Goal: Use online tool/utility: Use online tool/utility

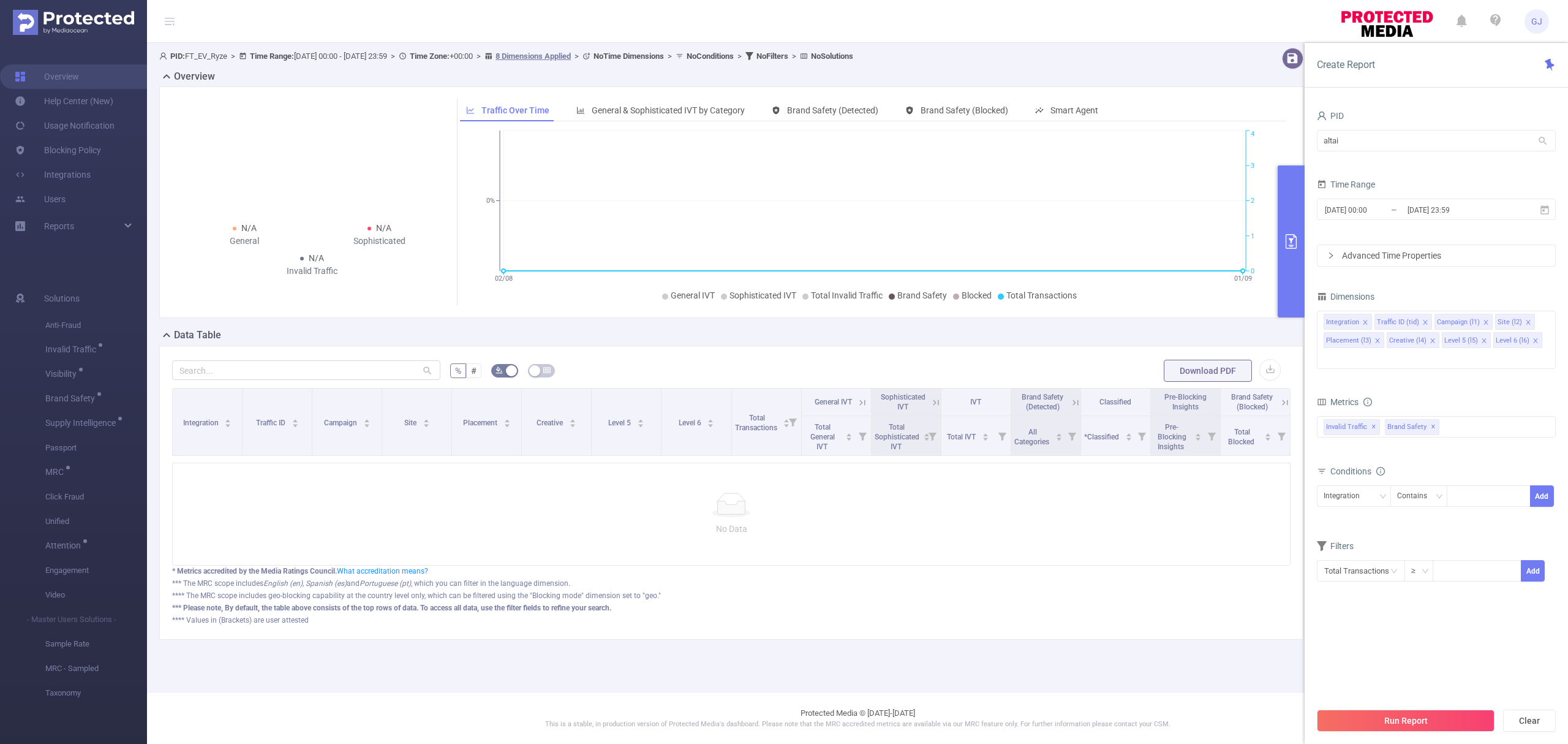
click at [1404, 138] on input "altai" at bounding box center [1437, 140] width 239 height 21
type input "836"
click at [1414, 163] on li "1000836 - FT_DGC 0" at bounding box center [1437, 166] width 239 height 19
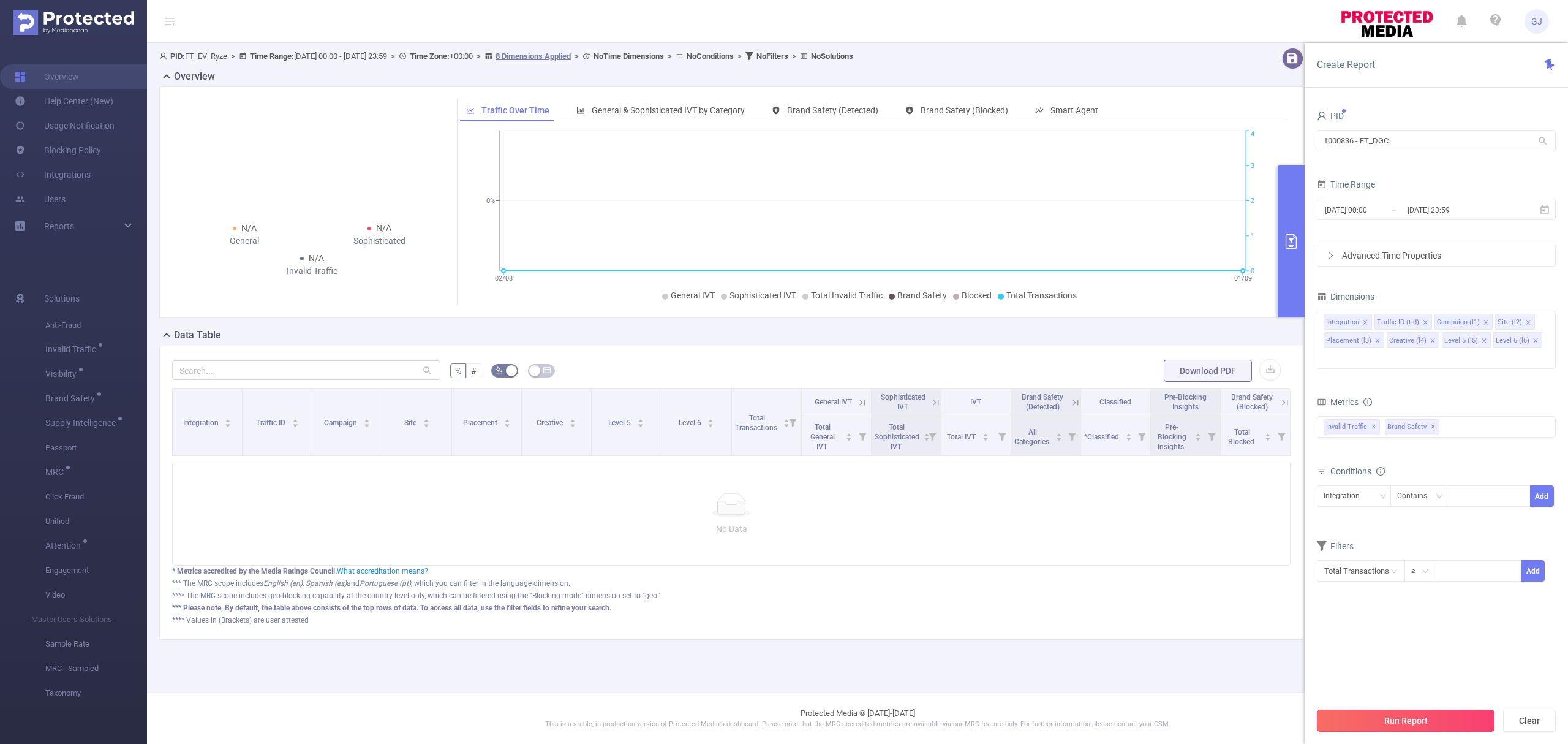
click at [1438, 724] on button "Run Report" at bounding box center [1406, 721] width 178 height 22
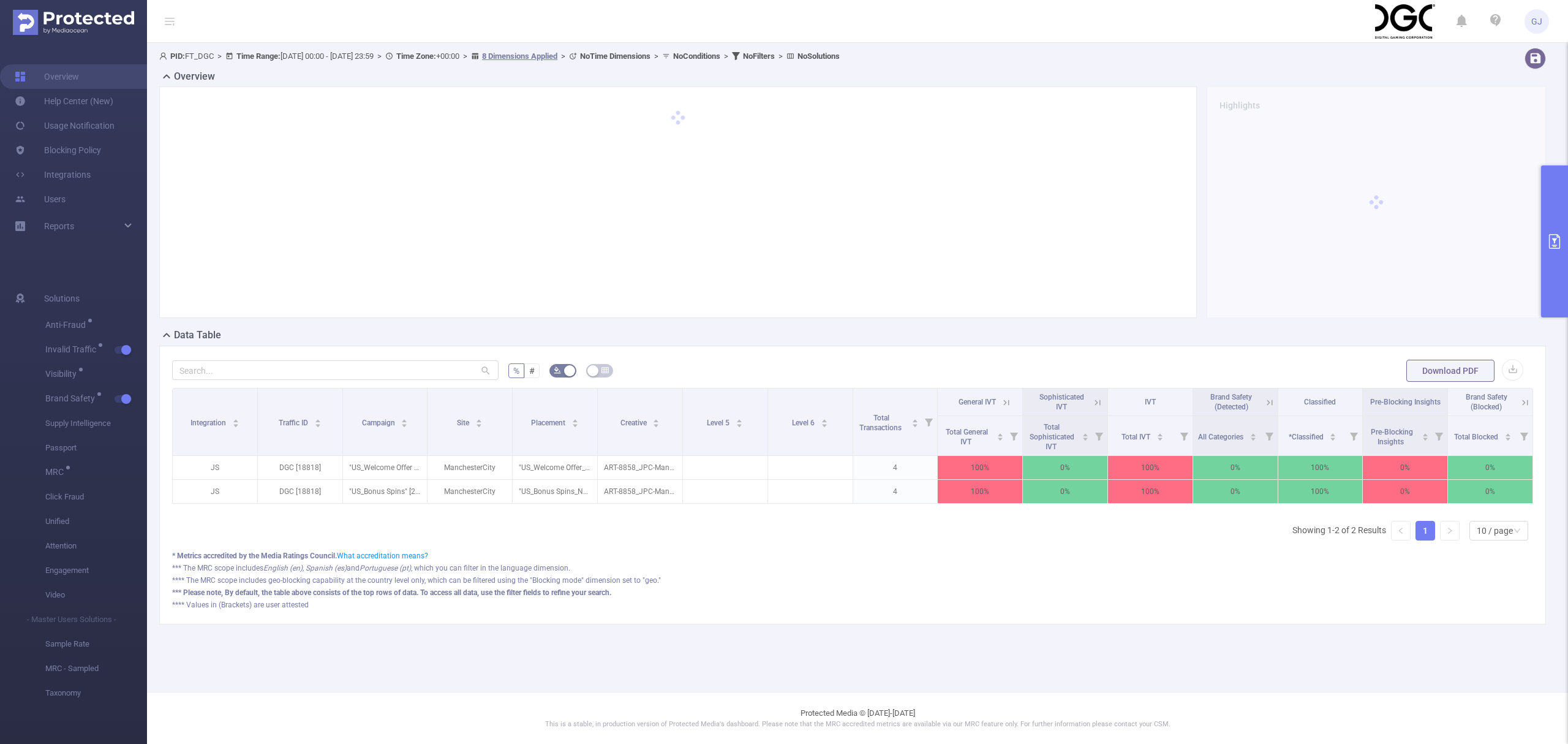
click at [1562, 198] on button "primary" at bounding box center [1554, 241] width 27 height 152
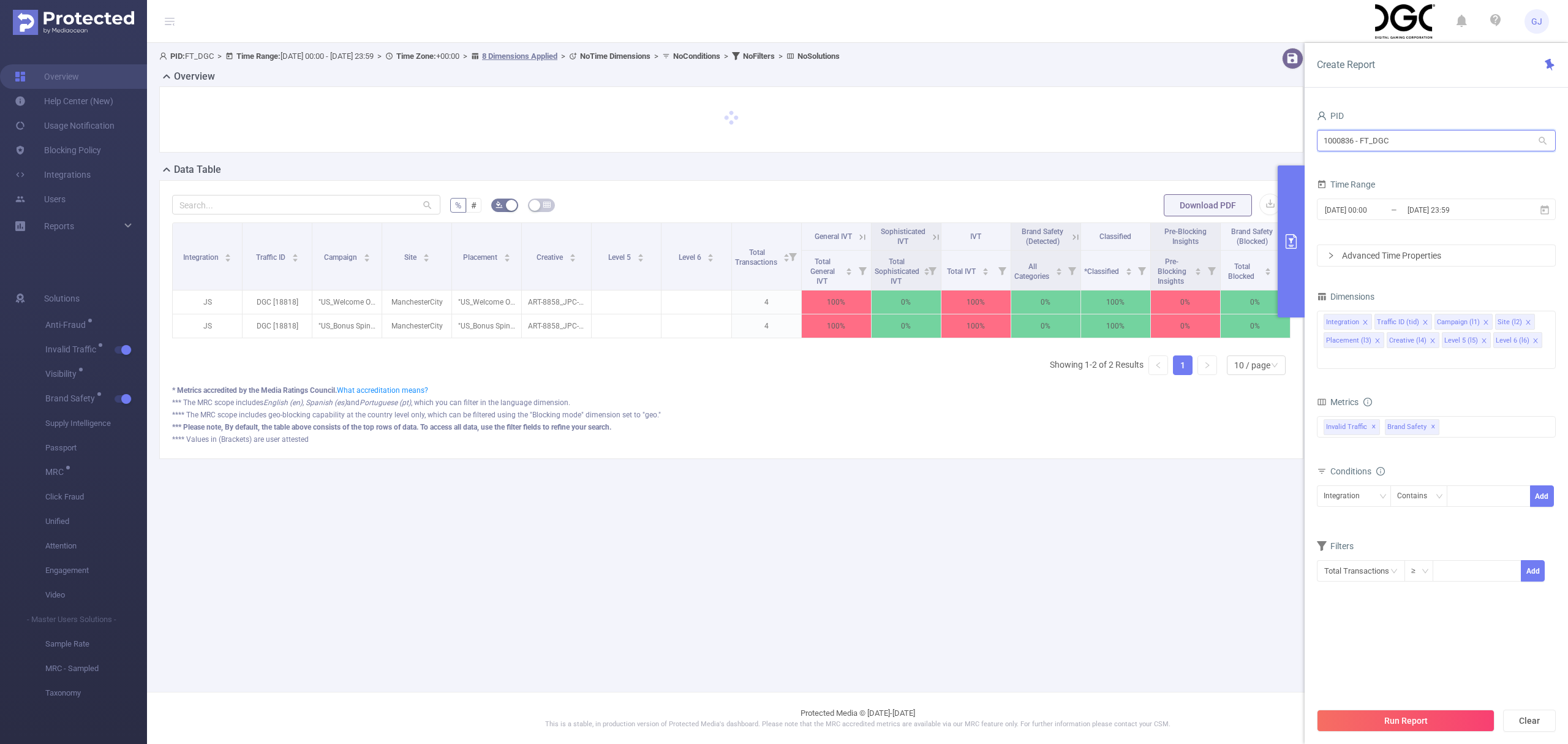
click at [1433, 138] on input "1000836 - FT_DGC" at bounding box center [1437, 140] width 239 height 21
type input "cun"
click at [1434, 168] on li "1001061 - FT_CunardCruises 75K [26K rows]" at bounding box center [1437, 166] width 239 height 19
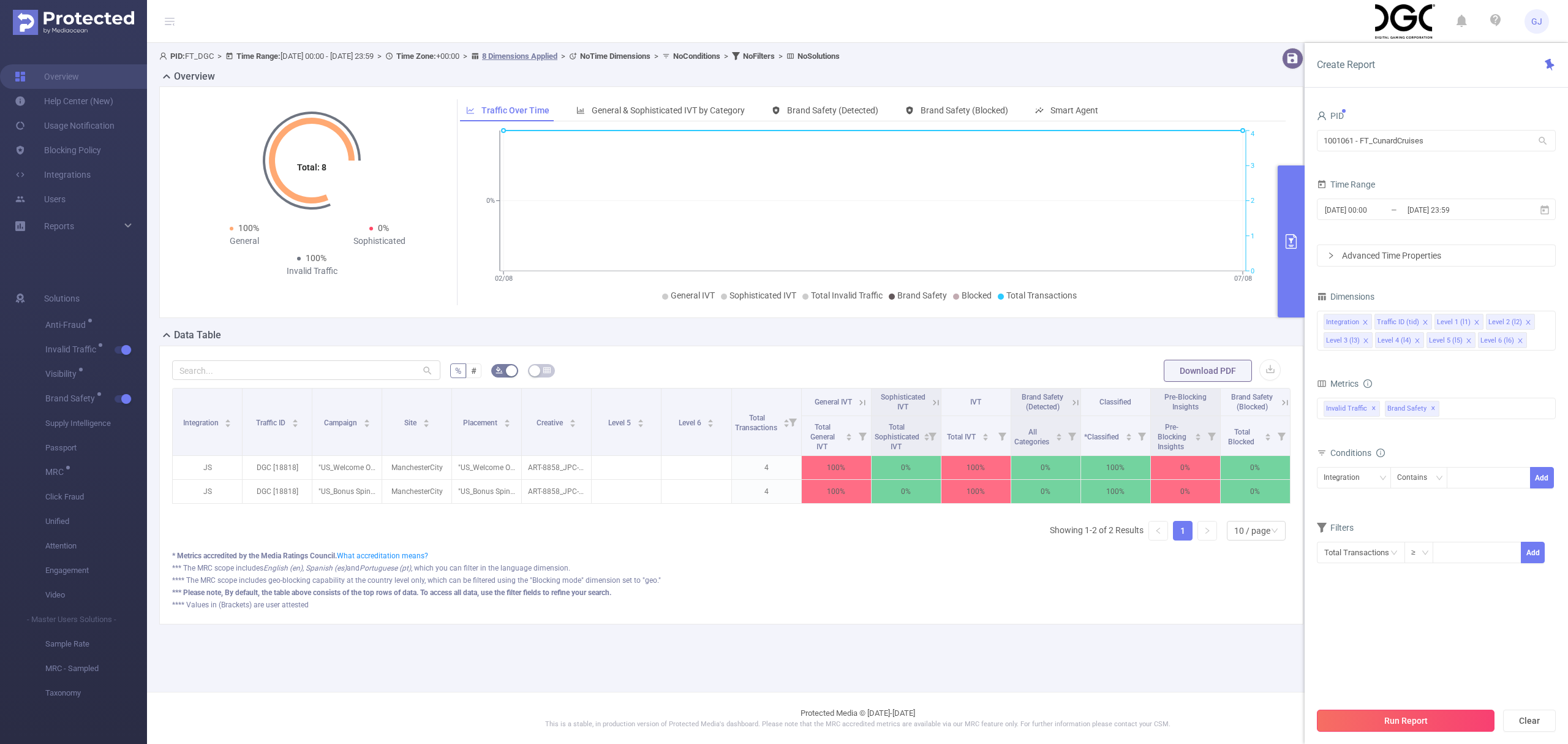
click at [1451, 720] on button "Run Report" at bounding box center [1406, 721] width 178 height 22
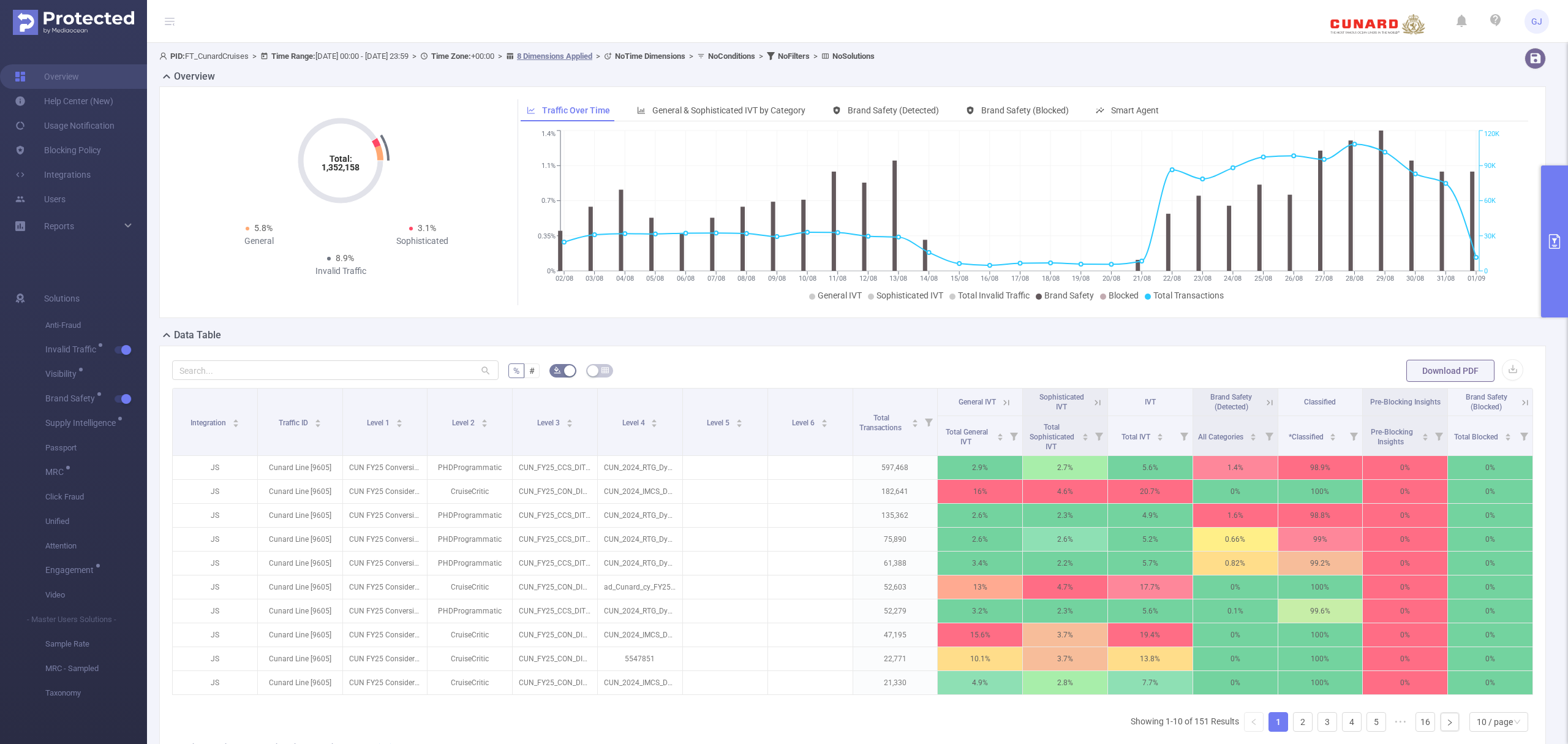
click at [1556, 189] on button "primary" at bounding box center [1554, 241] width 27 height 152
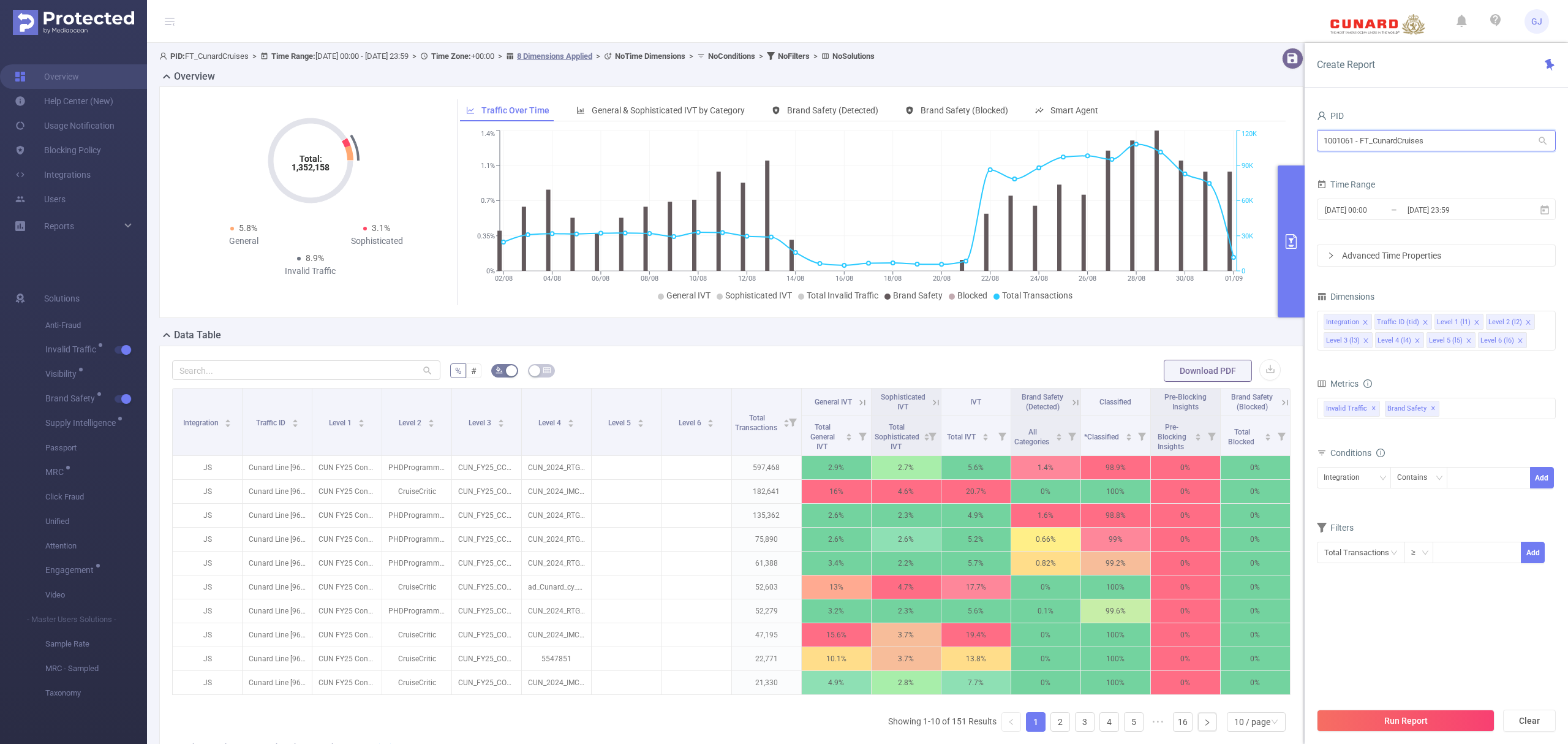
click at [1414, 136] on input "1001061 - FT_CunardCruises" at bounding box center [1437, 140] width 239 height 21
type input "maz"
